Goal: Information Seeking & Learning: Learn about a topic

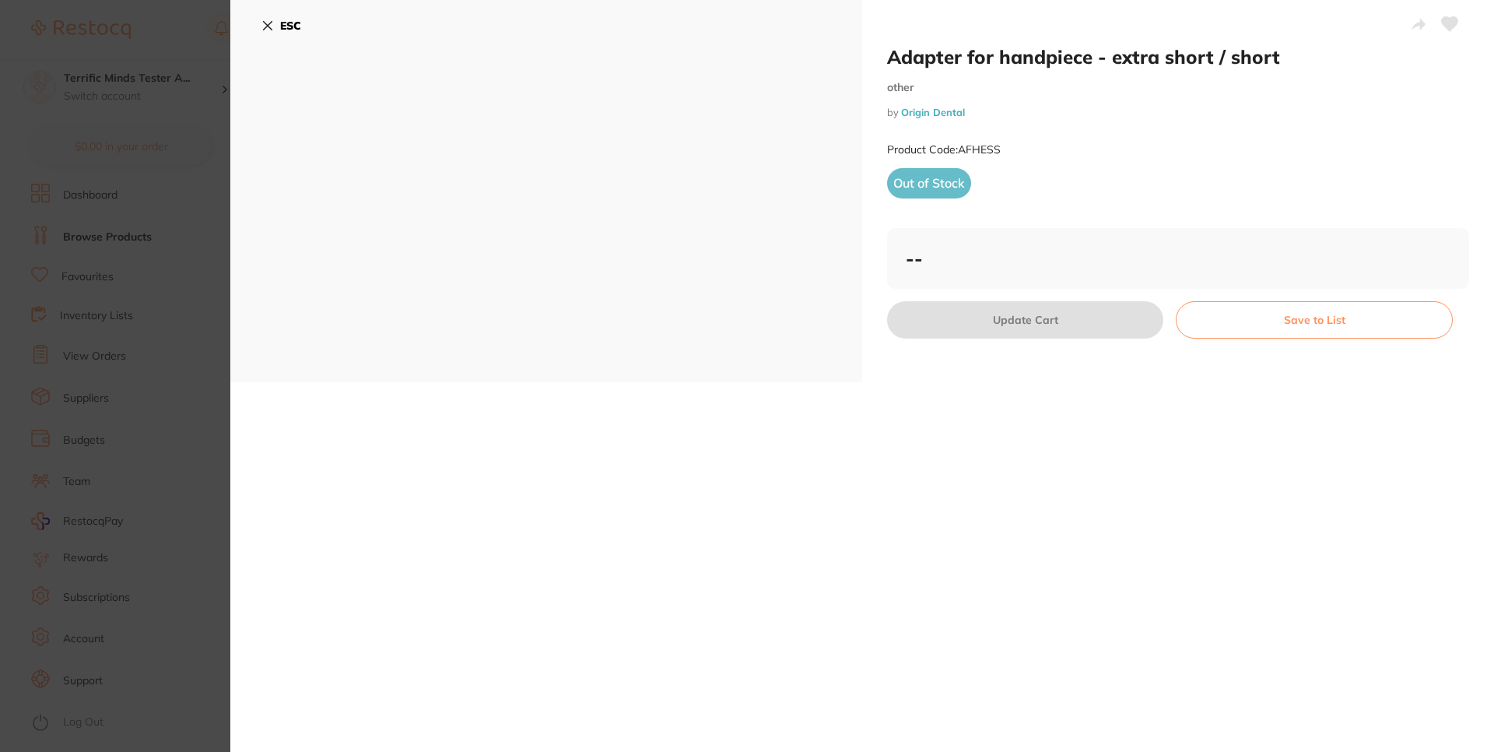
click at [266, 19] on icon at bounding box center [268, 25] width 12 height 12
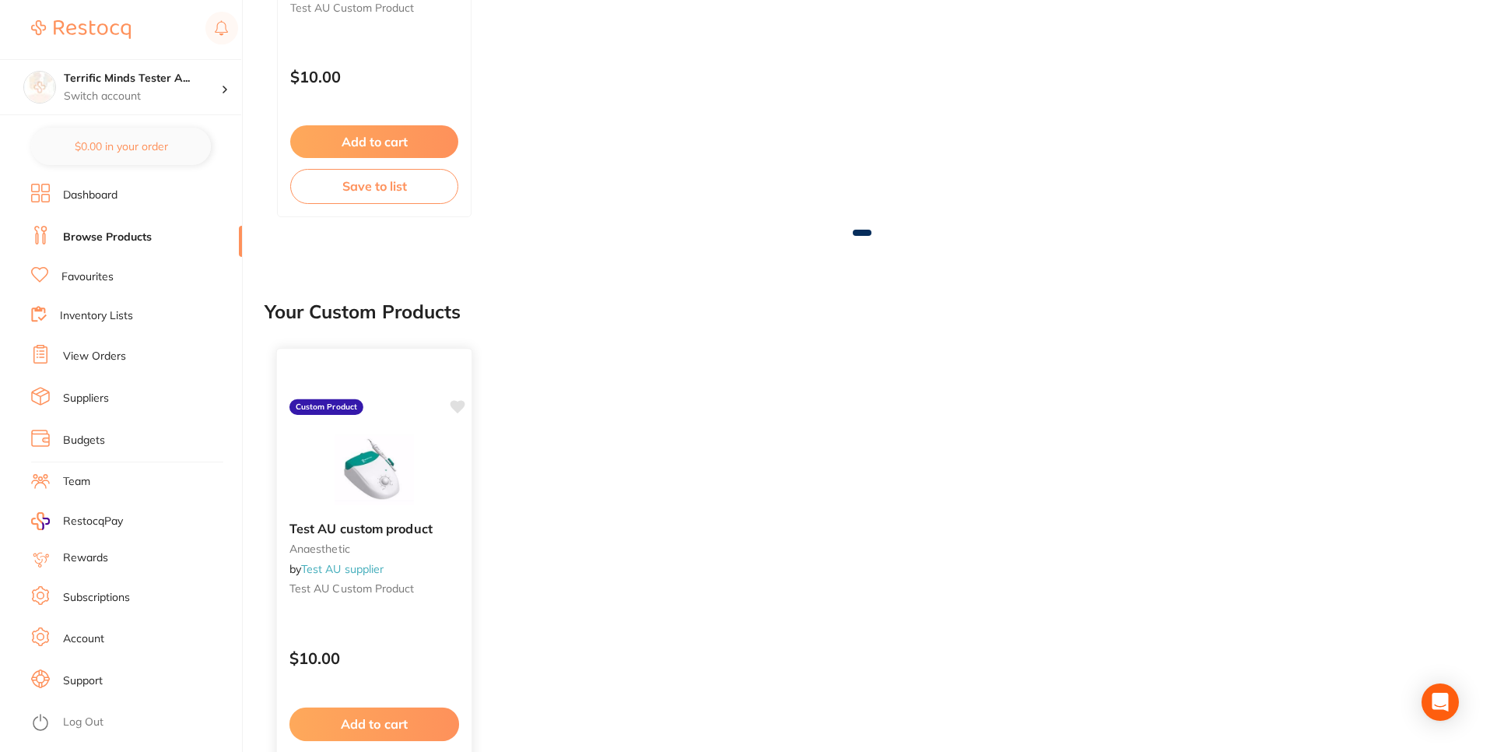
click at [396, 411] on div "Test AU custom product anaesthetic by Test AU supplier Test AU custom product C…" at bounding box center [374, 574] width 197 height 452
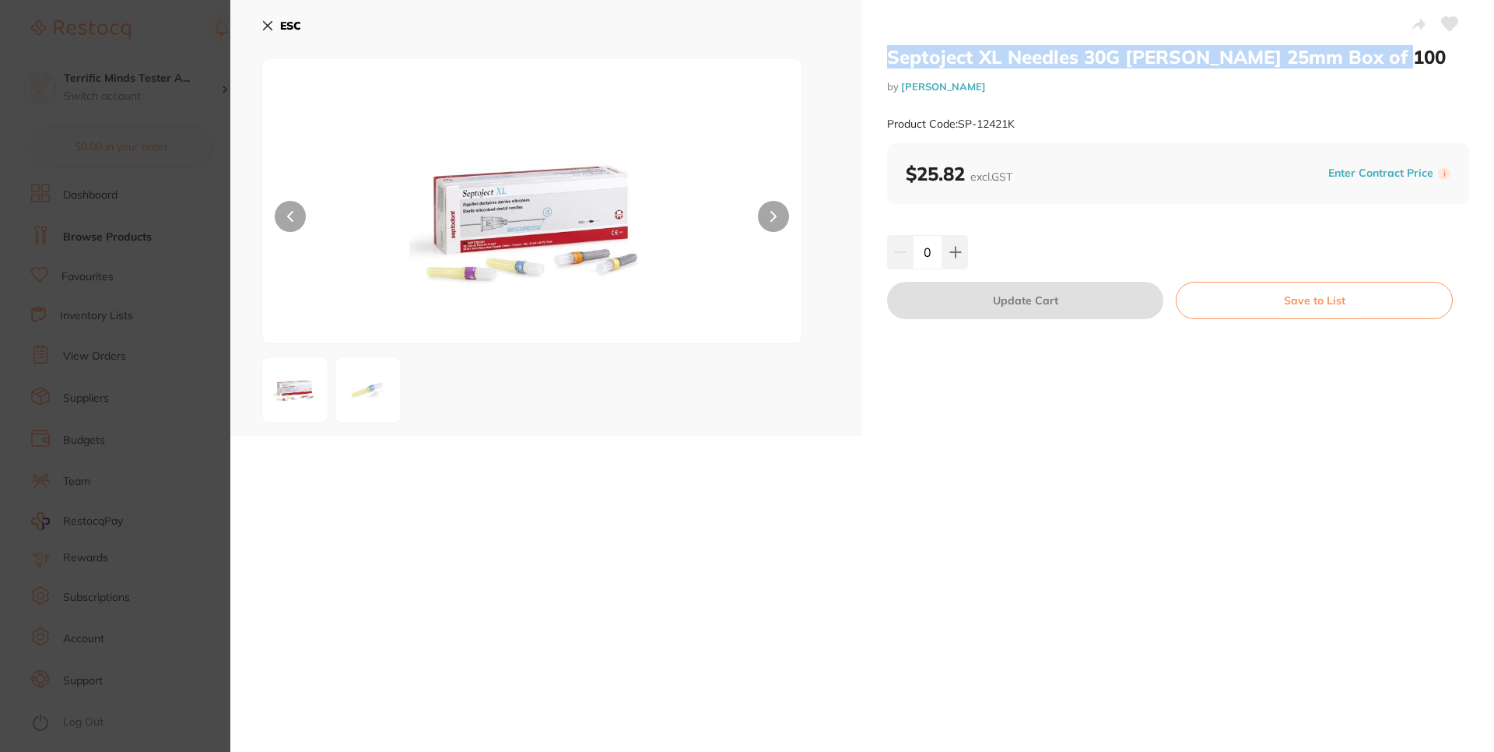
drag, startPoint x: 884, startPoint y: 55, endPoint x: 1389, endPoint y: 65, distance: 504.4
click at [1389, 65] on h2 "Septoject XL Needles 30G Opal Short 25mm Box of 100" at bounding box center [1178, 56] width 582 height 23
copy h2 "Septoject XL Needles 30G Opal Short 25mm Box of 100"
click at [1450, 34] on button at bounding box center [1450, 25] width 39 height 39
drag, startPoint x: 265, startPoint y: 33, endPoint x: 262, endPoint y: 40, distance: 8.4
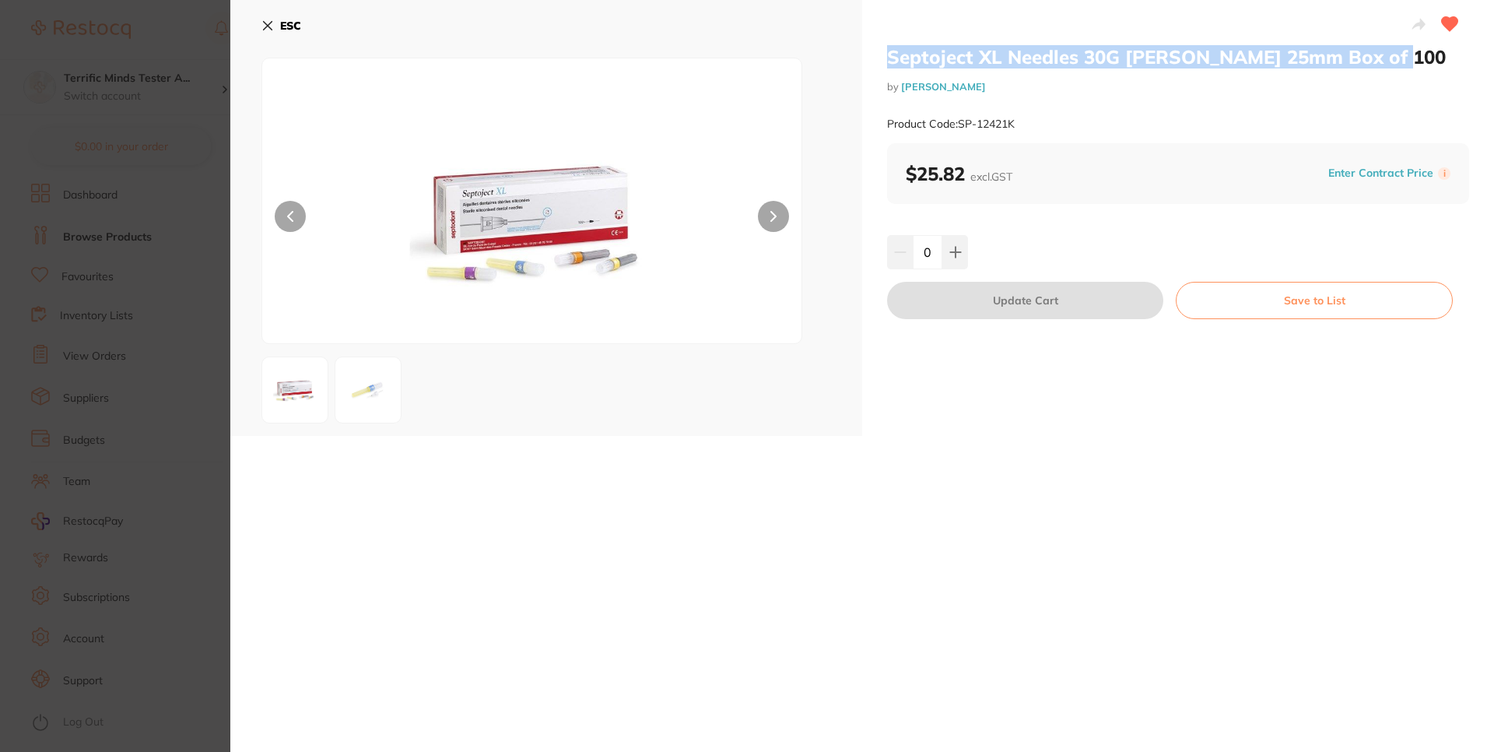
click at [265, 34] on button "ESC" at bounding box center [282, 25] width 40 height 26
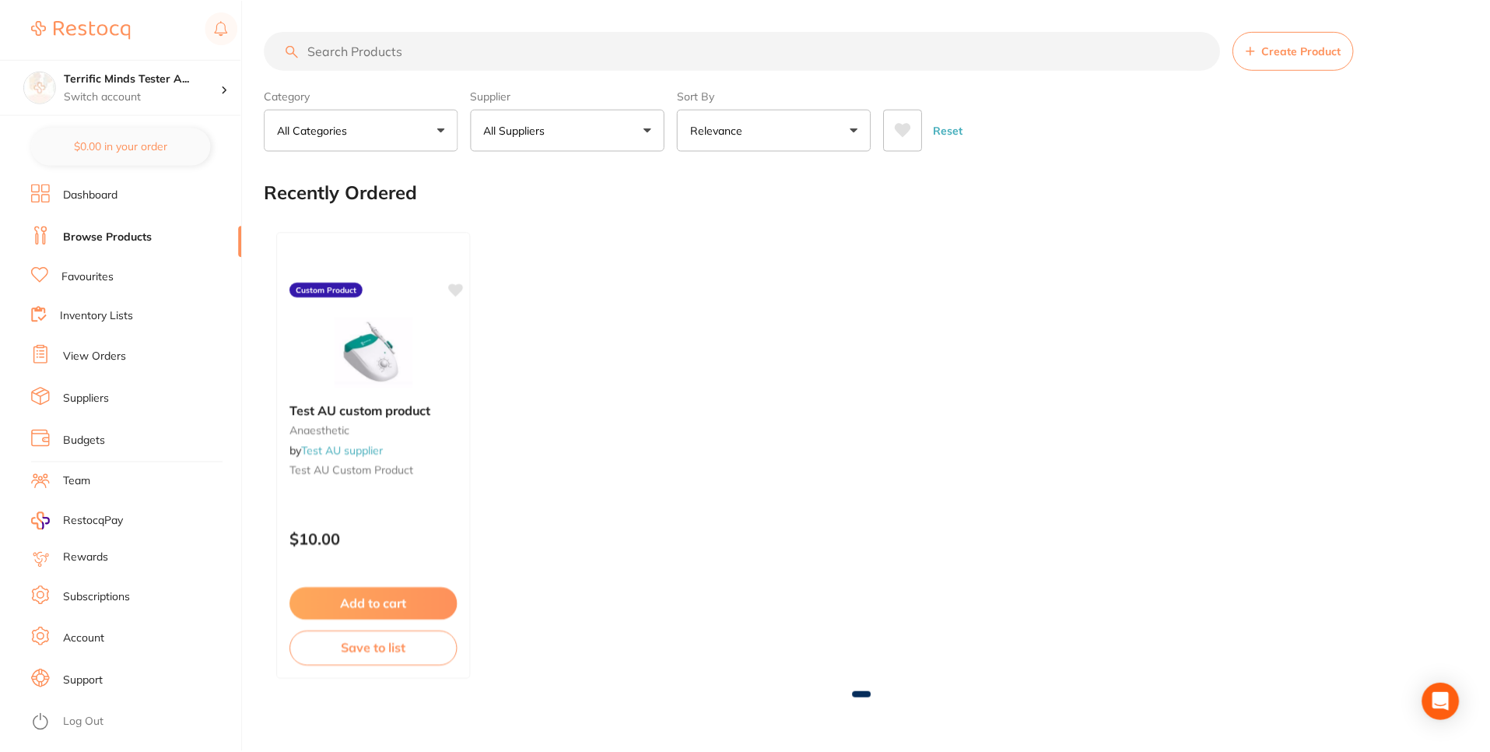
scroll to position [462, 0]
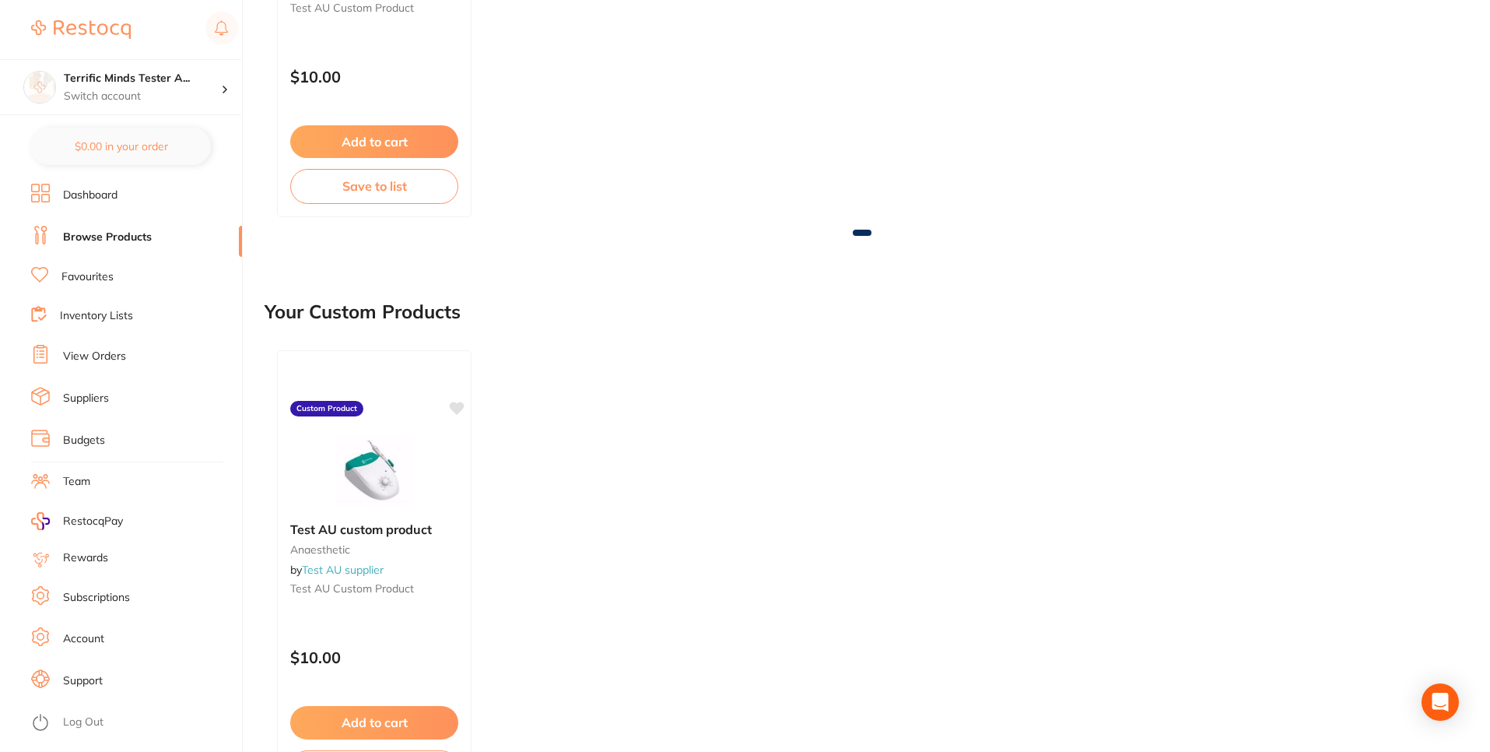
click at [113, 289] on ul "Dashboard Browse Products Favourites Inventory Lists View Orders Suppliers Budg…" at bounding box center [136, 468] width 211 height 568
click at [100, 275] on link "Favourites" at bounding box center [87, 277] width 52 height 16
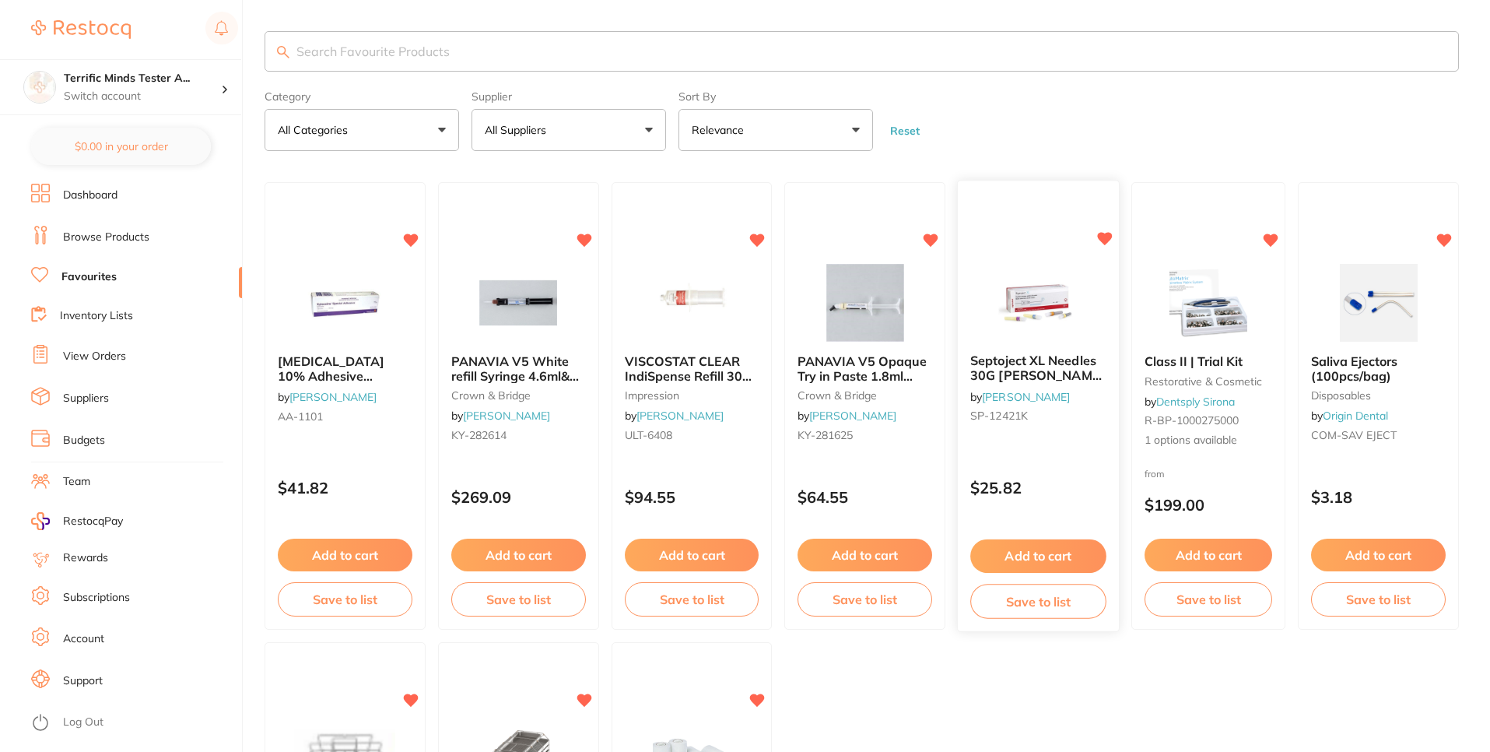
click at [1073, 280] on img at bounding box center [1039, 302] width 102 height 79
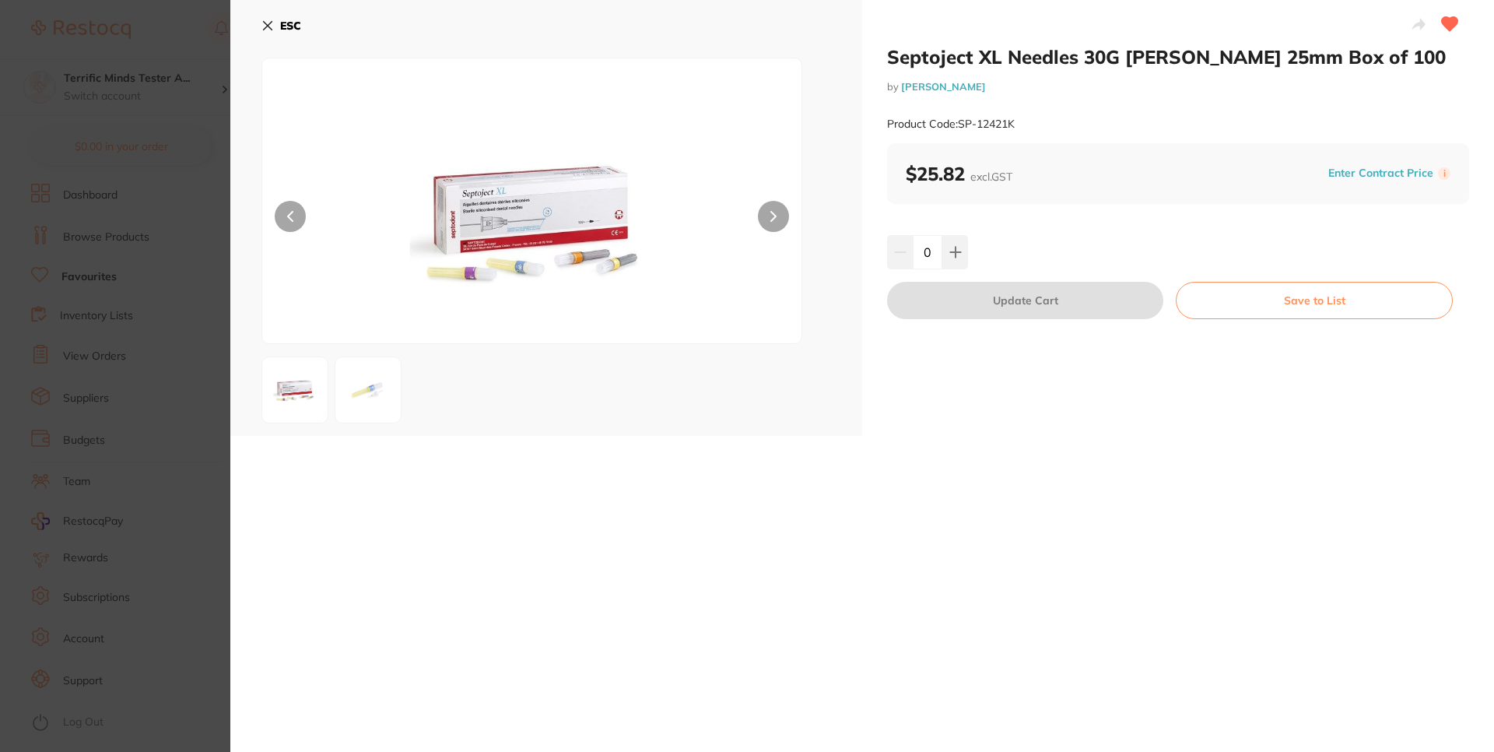
click at [1450, 21] on icon at bounding box center [1450, 24] width 16 height 14
click at [264, 24] on icon at bounding box center [268, 25] width 12 height 12
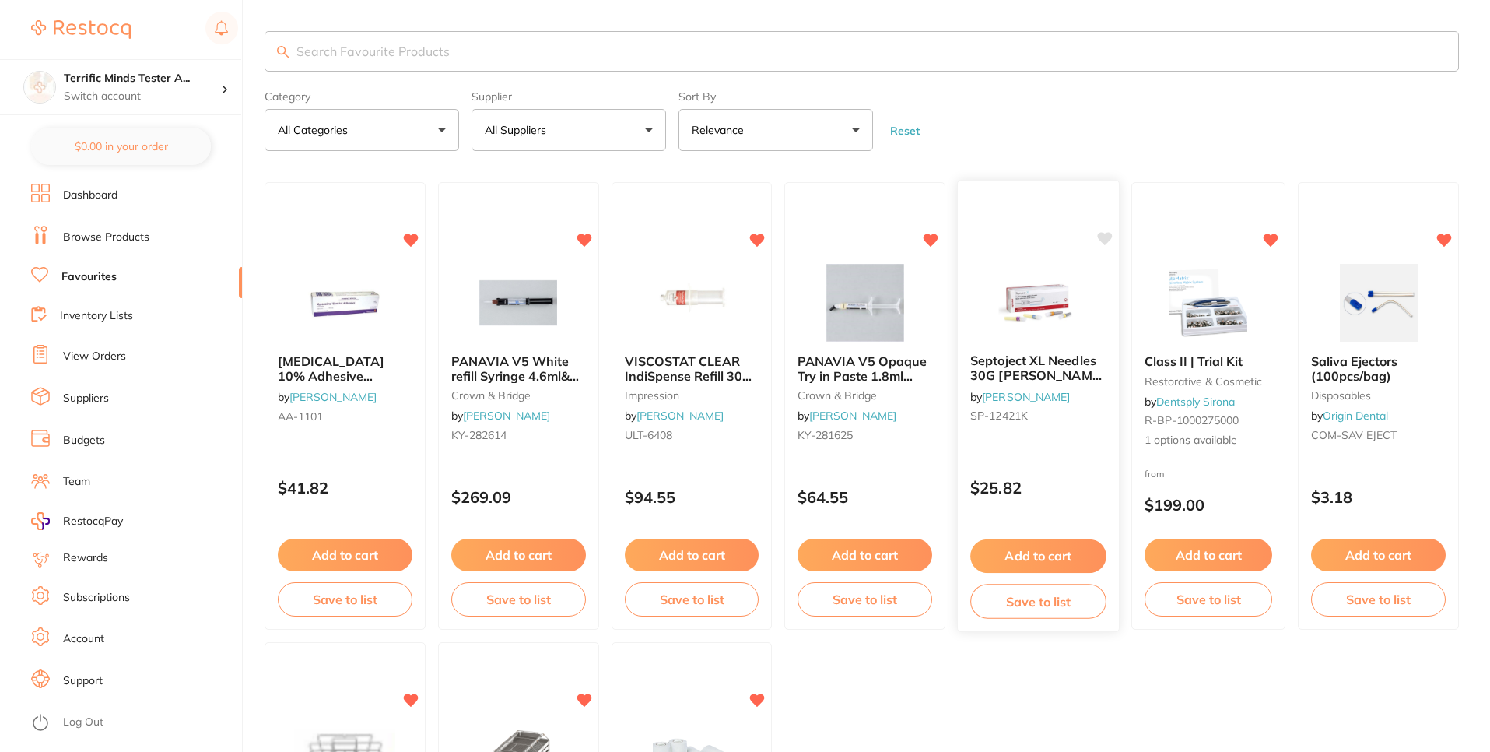
click at [1052, 388] on div "Septoject XL Needles 30G Opal Short 25mm Box of 100 by Henry Schein Halas SP-12…" at bounding box center [1038, 392] width 161 height 100
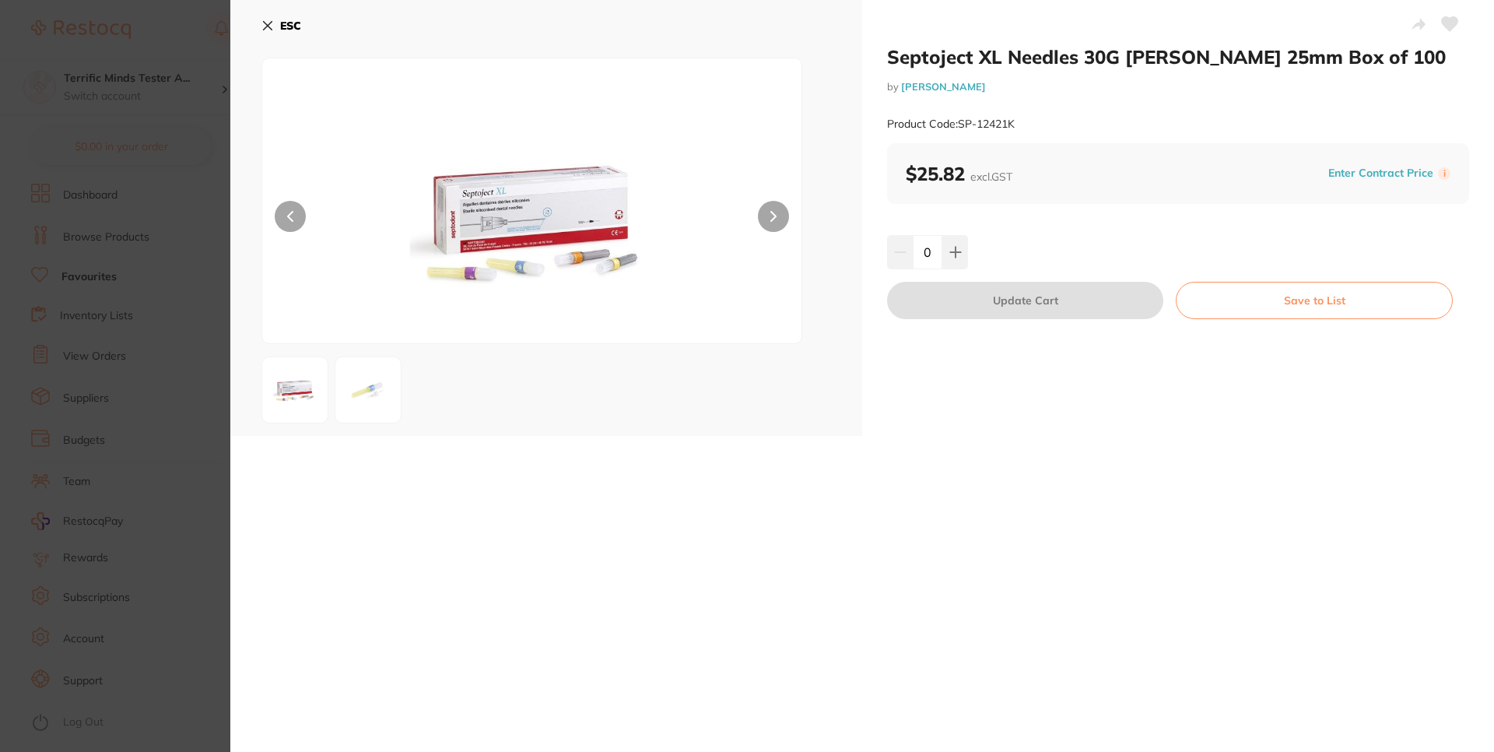
click at [266, 28] on icon at bounding box center [268, 25] width 12 height 12
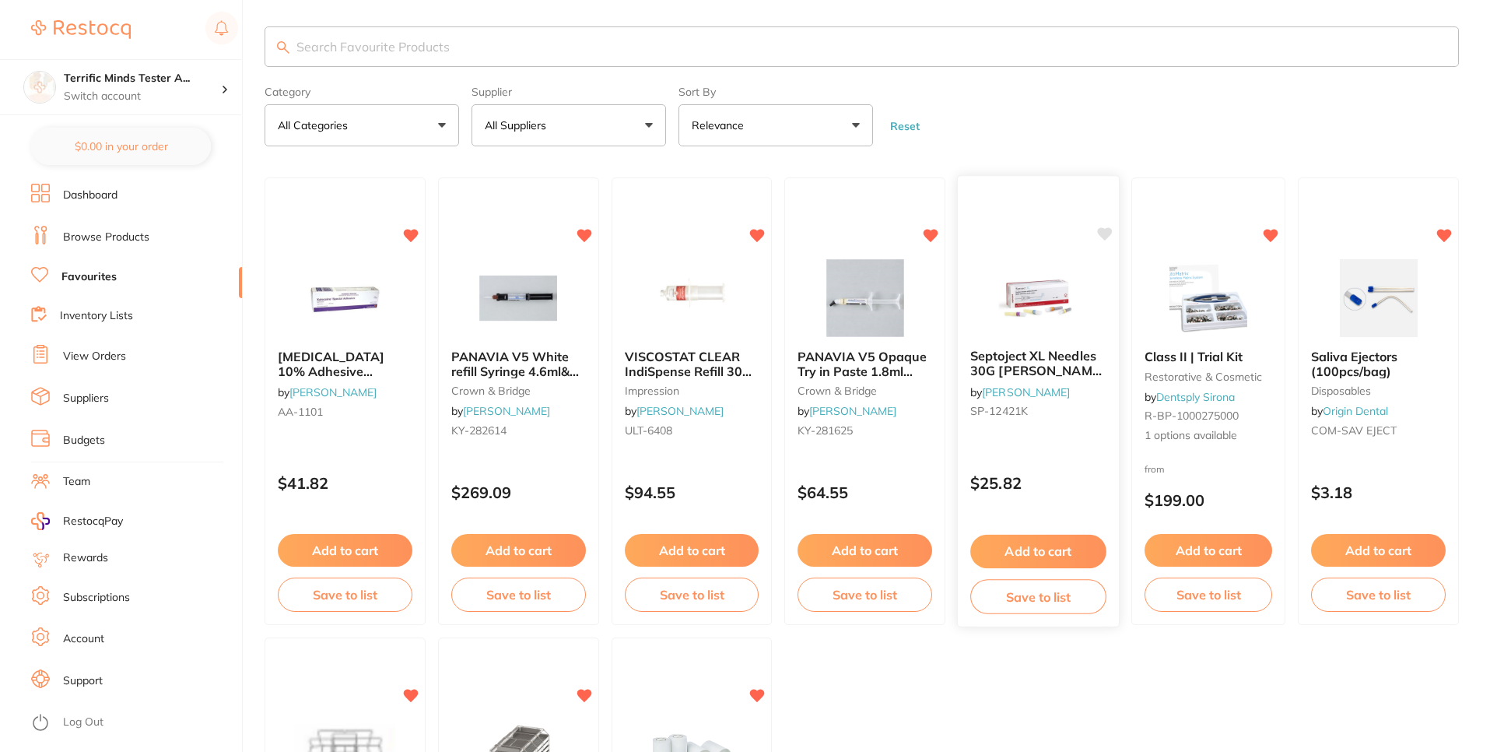
click at [1027, 364] on span "Septoject XL Needles 30G Opal Short 25mm Box of 100" at bounding box center [1038, 371] width 135 height 44
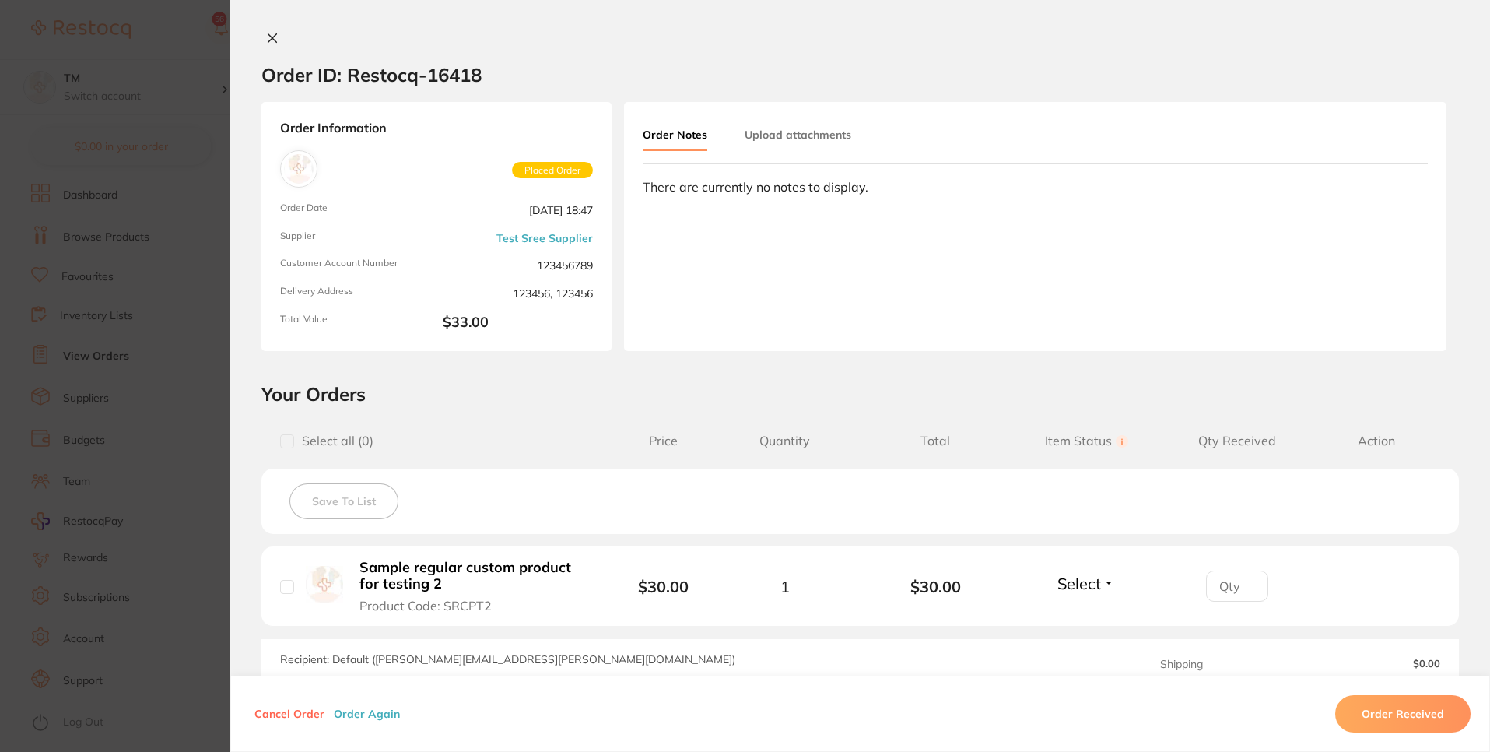
scroll to position [230, 0]
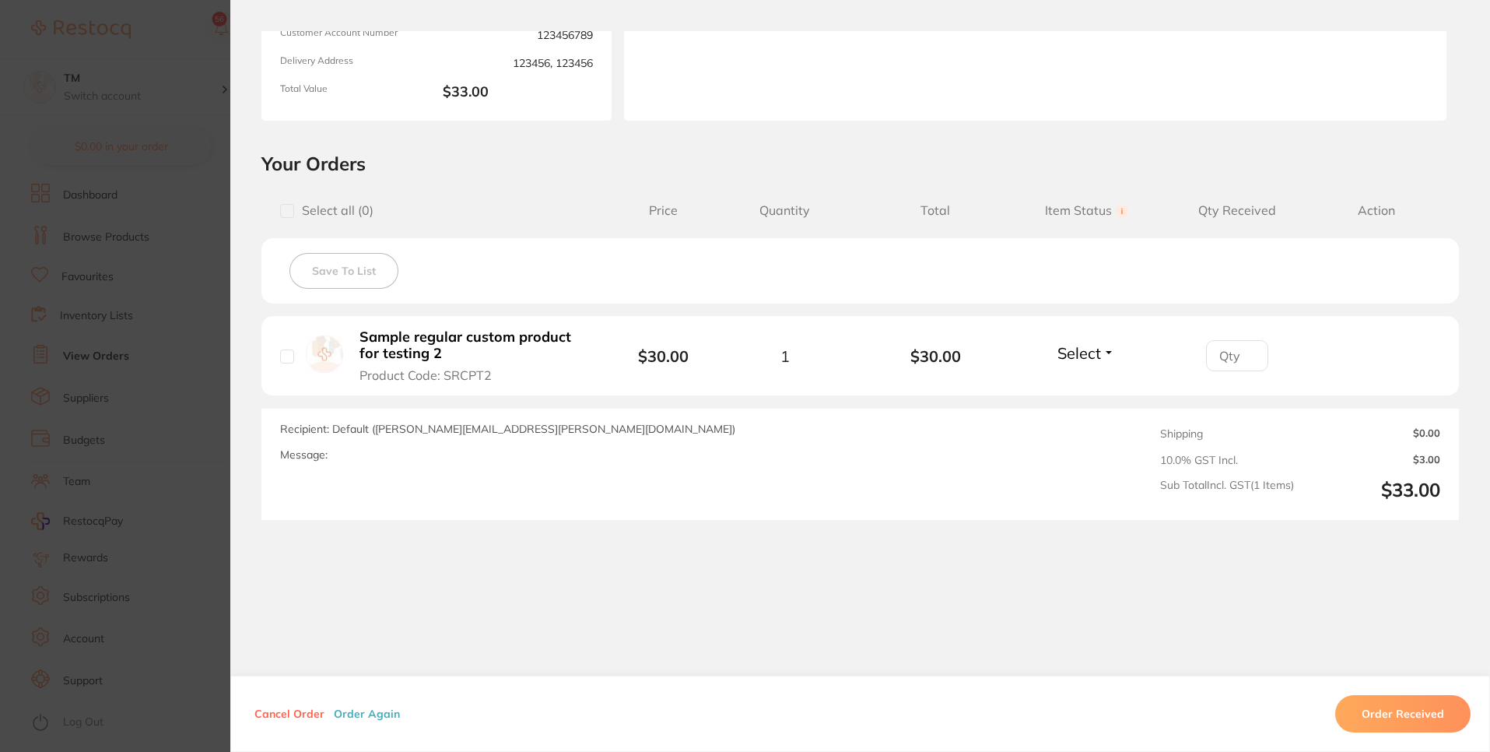
click at [145, 98] on section "Order ID: Restocq- 16418 Order Information Placed Order Order Date [DATE] 18:47…" at bounding box center [745, 376] width 1490 height 752
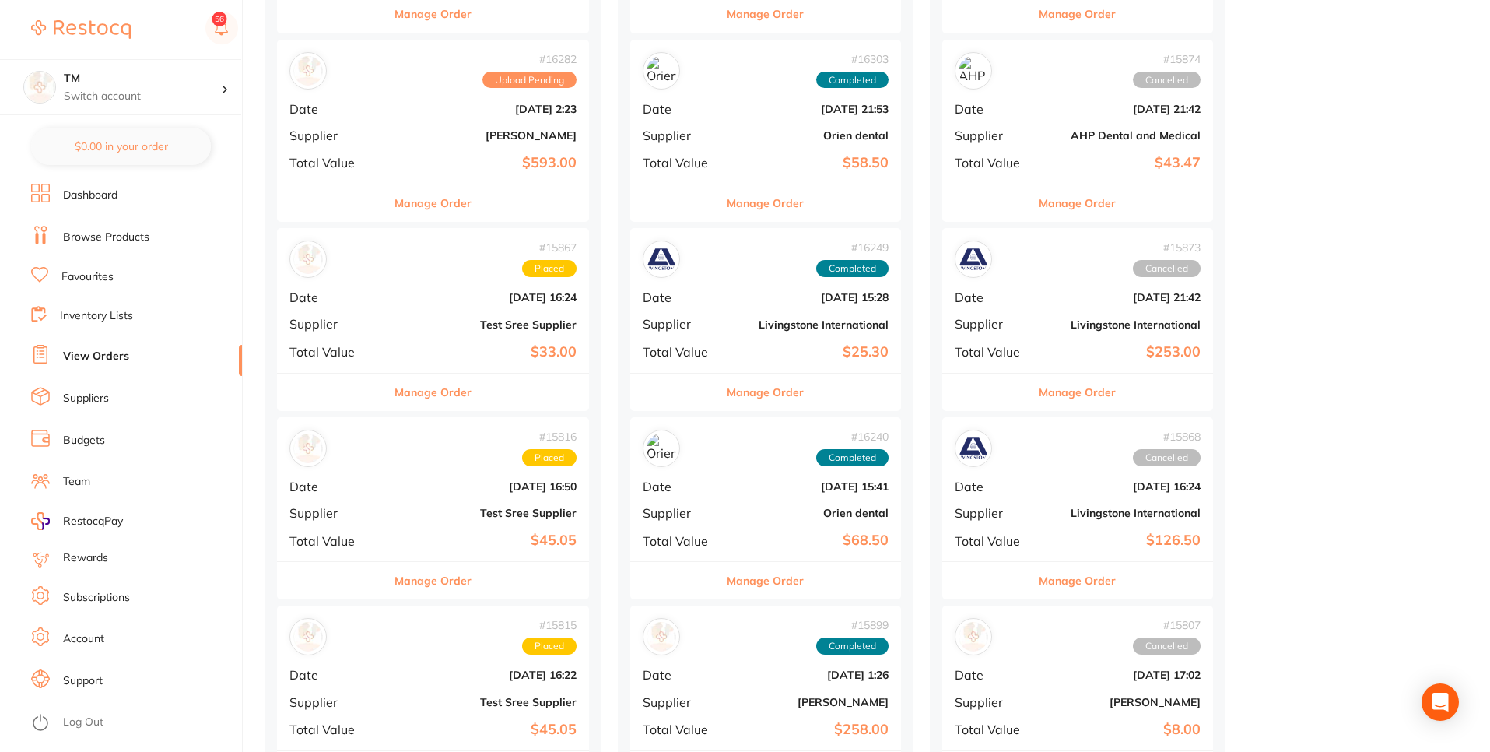
scroll to position [560, 0]
